Goal: Task Accomplishment & Management: Manage account settings

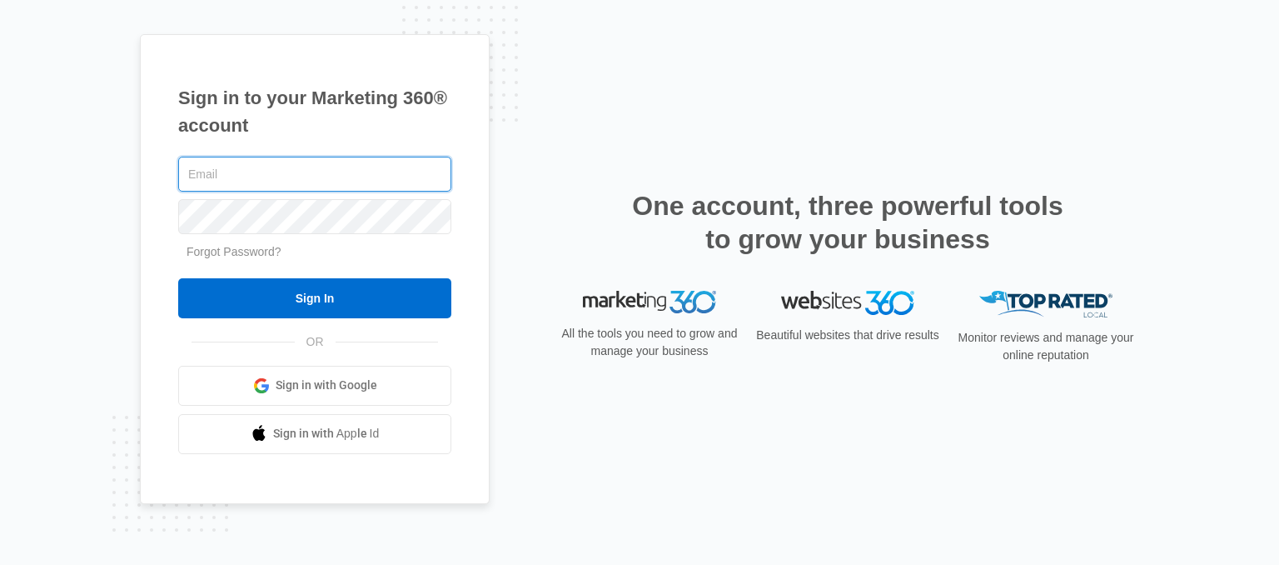
click at [267, 174] on input "text" at bounding box center [314, 174] width 273 height 35
click at [247, 186] on input "bgualajara" at bounding box center [314, 174] width 273 height 35
type input "bgualajara10@icloud.net"
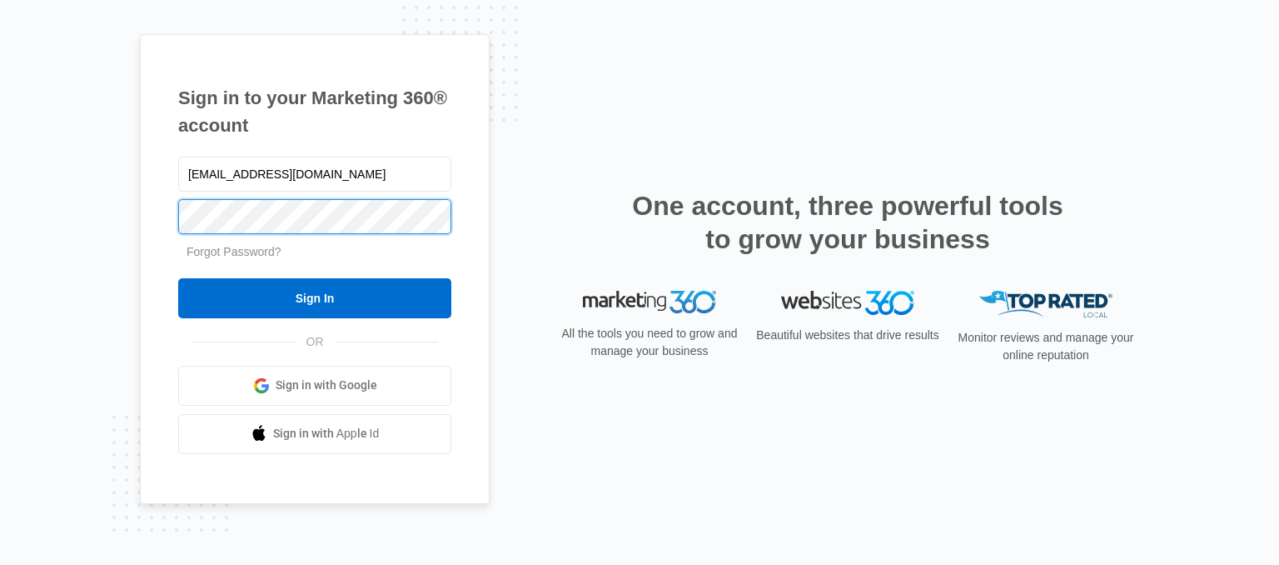
click at [178, 278] on input "Sign In" at bounding box center [314, 298] width 273 height 40
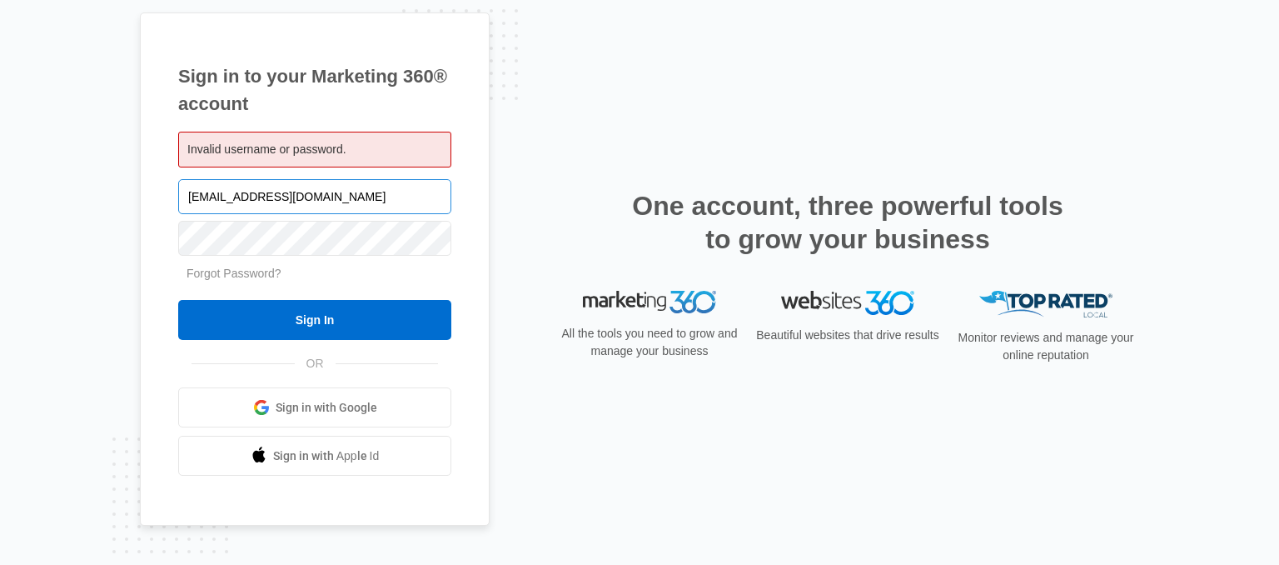
drag, startPoint x: 330, startPoint y: 205, endPoint x: 251, endPoint y: 197, distance: 79.5
click at [251, 197] on input "bgualajara10@icloud.net" at bounding box center [314, 196] width 273 height 35
click at [352, 197] on input "bgualajara10@icloud.net" at bounding box center [314, 196] width 273 height 35
type input "bgualajara10@icloud.com"
click at [178, 300] on input "Sign In" at bounding box center [314, 320] width 273 height 40
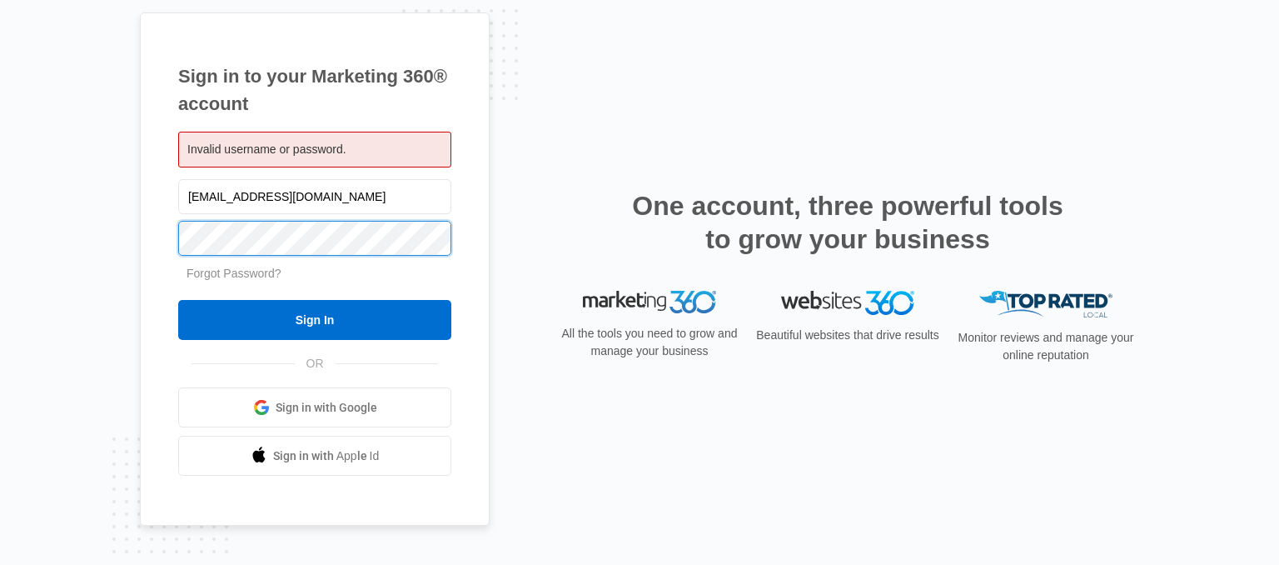
click at [178, 300] on input "Sign In" at bounding box center [314, 320] width 273 height 40
click at [224, 277] on link "Forgot Password?" at bounding box center [234, 273] width 95 height 13
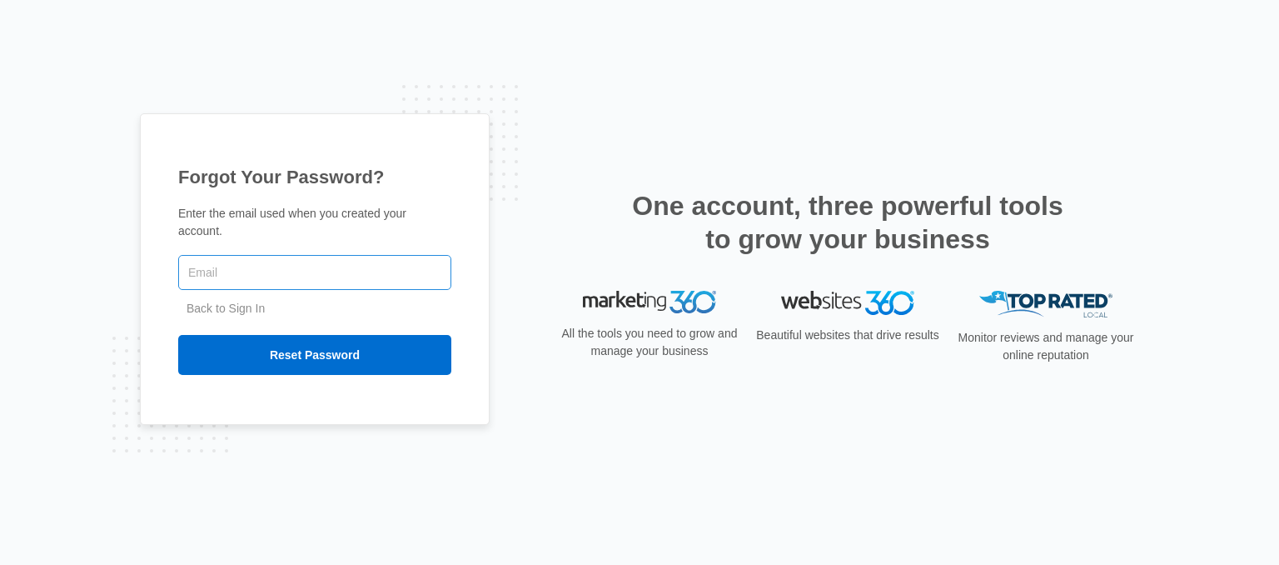
click at [236, 260] on input "text" at bounding box center [314, 272] width 273 height 35
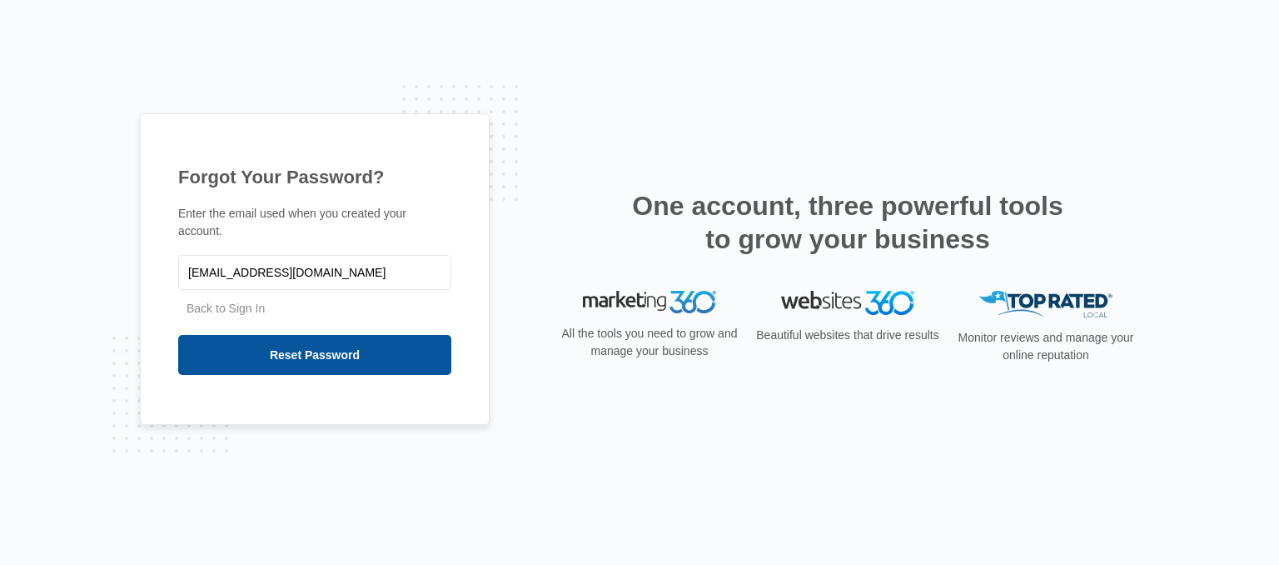
type input "[EMAIL_ADDRESS][DOMAIN_NAME]"
click at [257, 339] on input "Reset Password" at bounding box center [314, 355] width 273 height 40
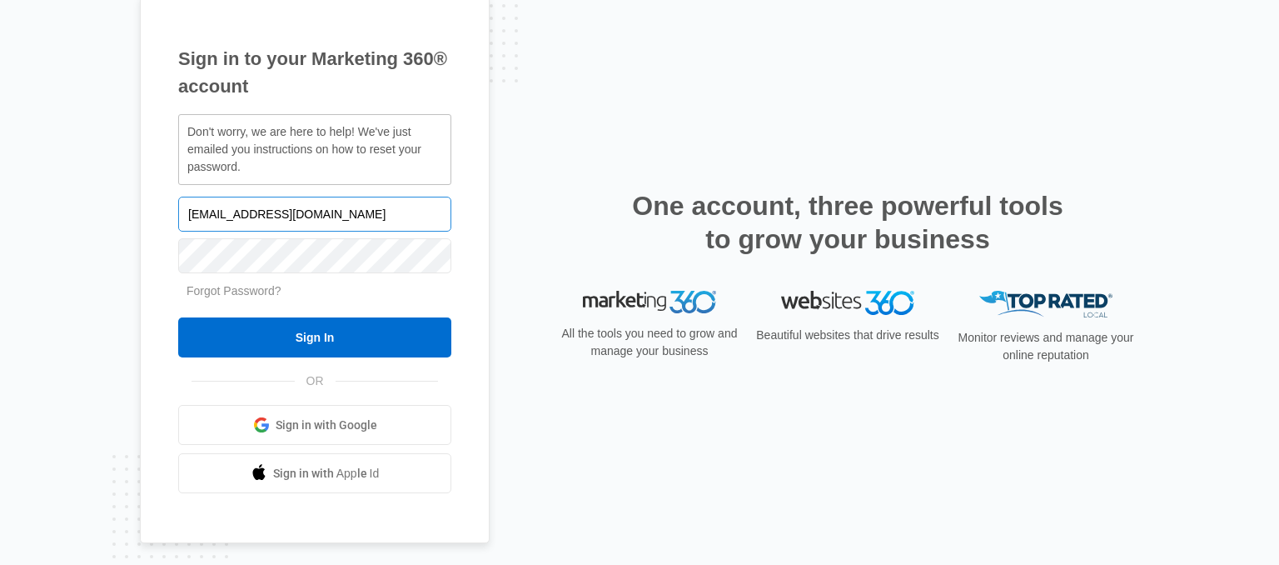
click at [224, 226] on input "[EMAIL_ADDRESS][DOMAIN_NAME]" at bounding box center [314, 214] width 273 height 35
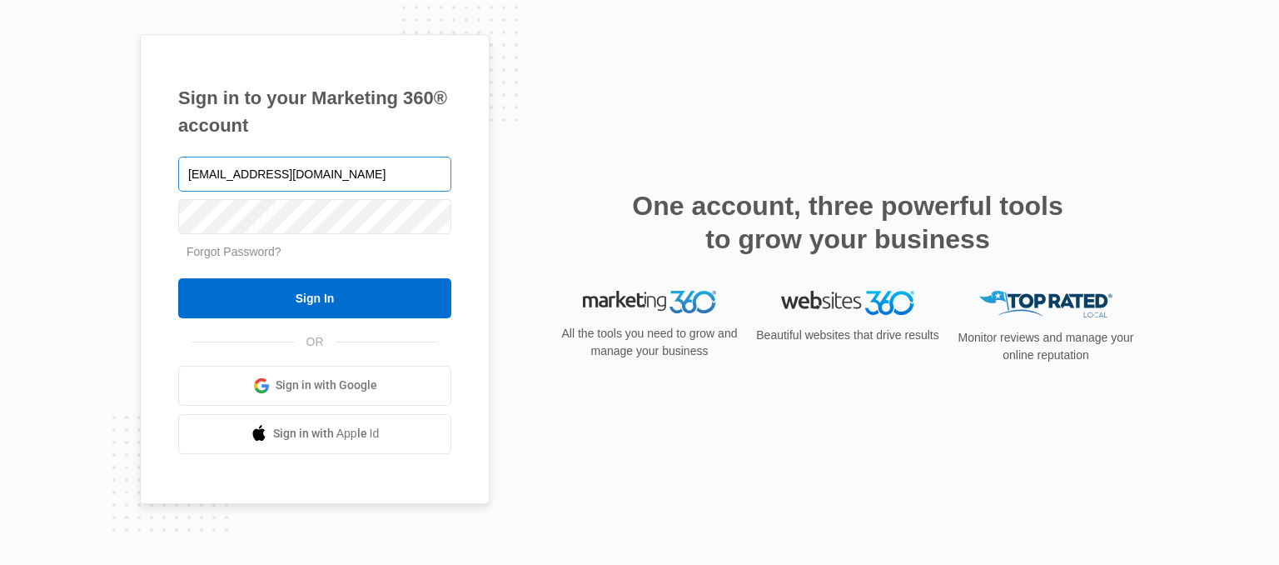
type input "[EMAIL_ADDRESS][DOMAIN_NAME]"
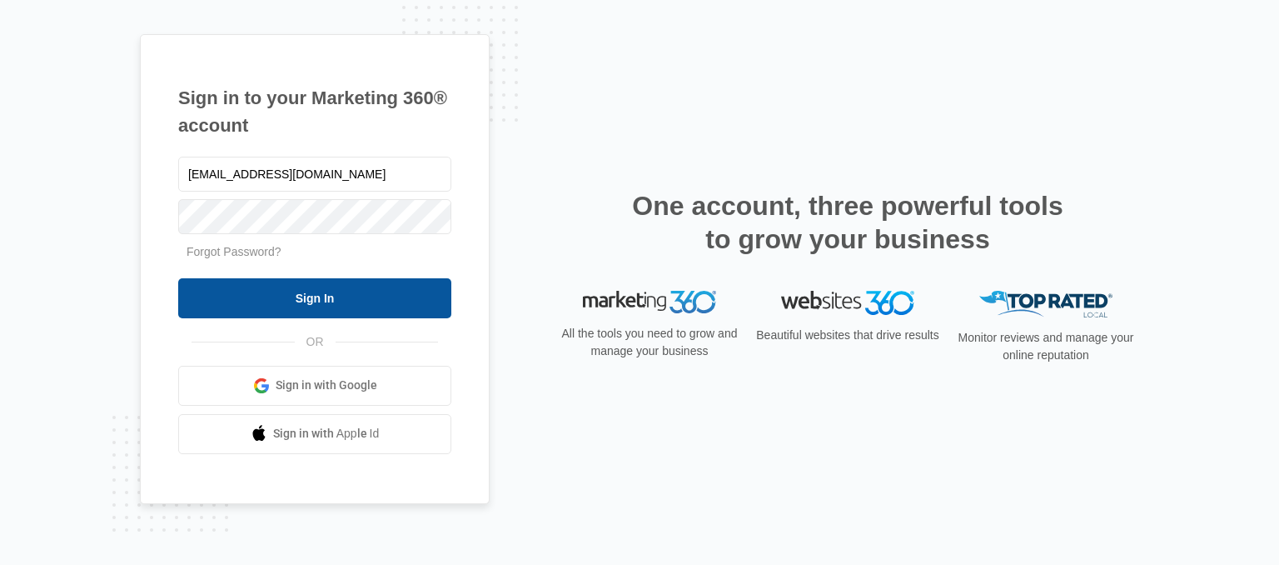
click at [317, 292] on input "Sign In" at bounding box center [314, 298] width 273 height 40
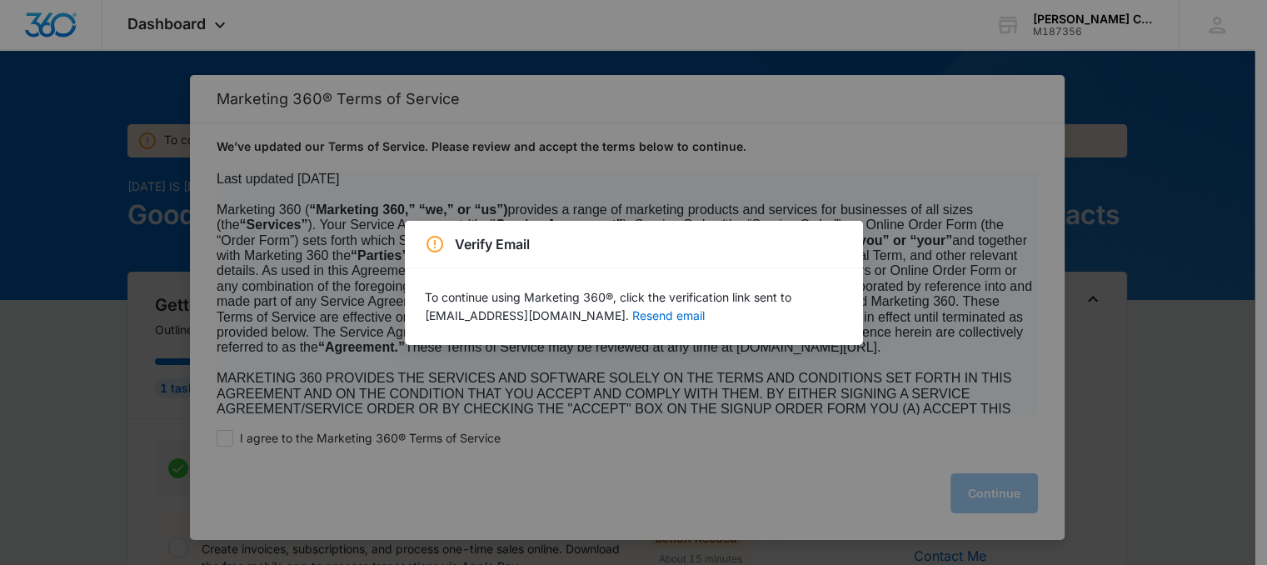
click at [1017, 147] on div "Verify Email To continue using Marketing 360®, click the verification link sent…" at bounding box center [633, 282] width 1267 height 565
